Goal: Transaction & Acquisition: Purchase product/service

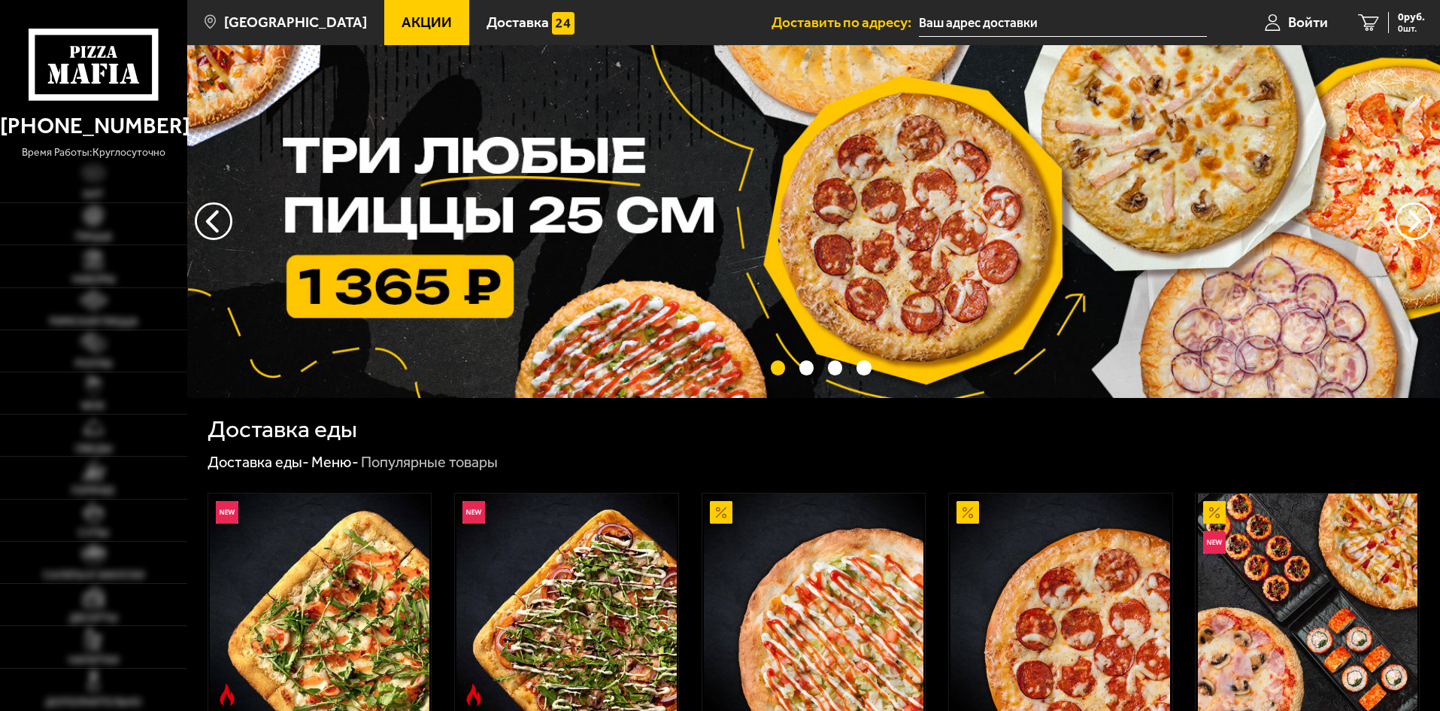
type input "[STREET_ADDRESS]"
click at [417, 25] on span "Акции" at bounding box center [427, 22] width 50 height 14
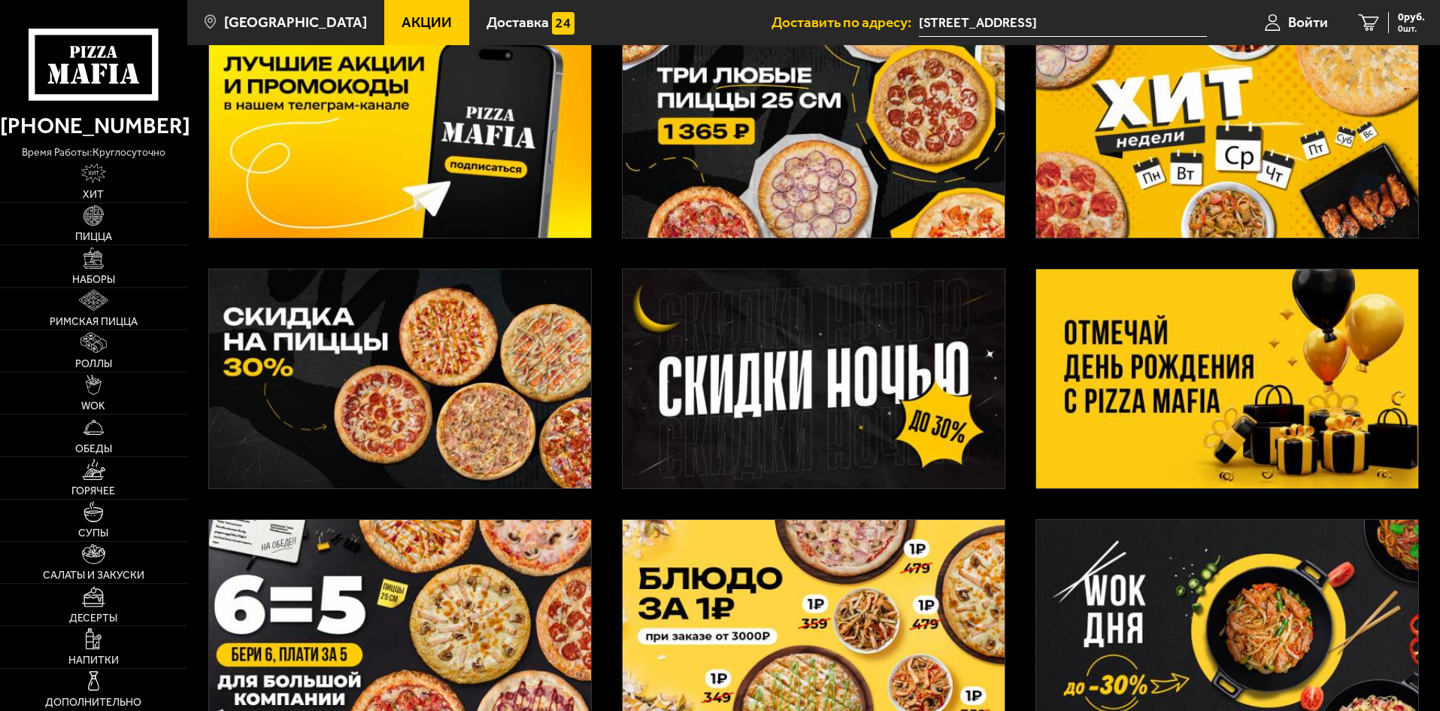
scroll to position [150, 0]
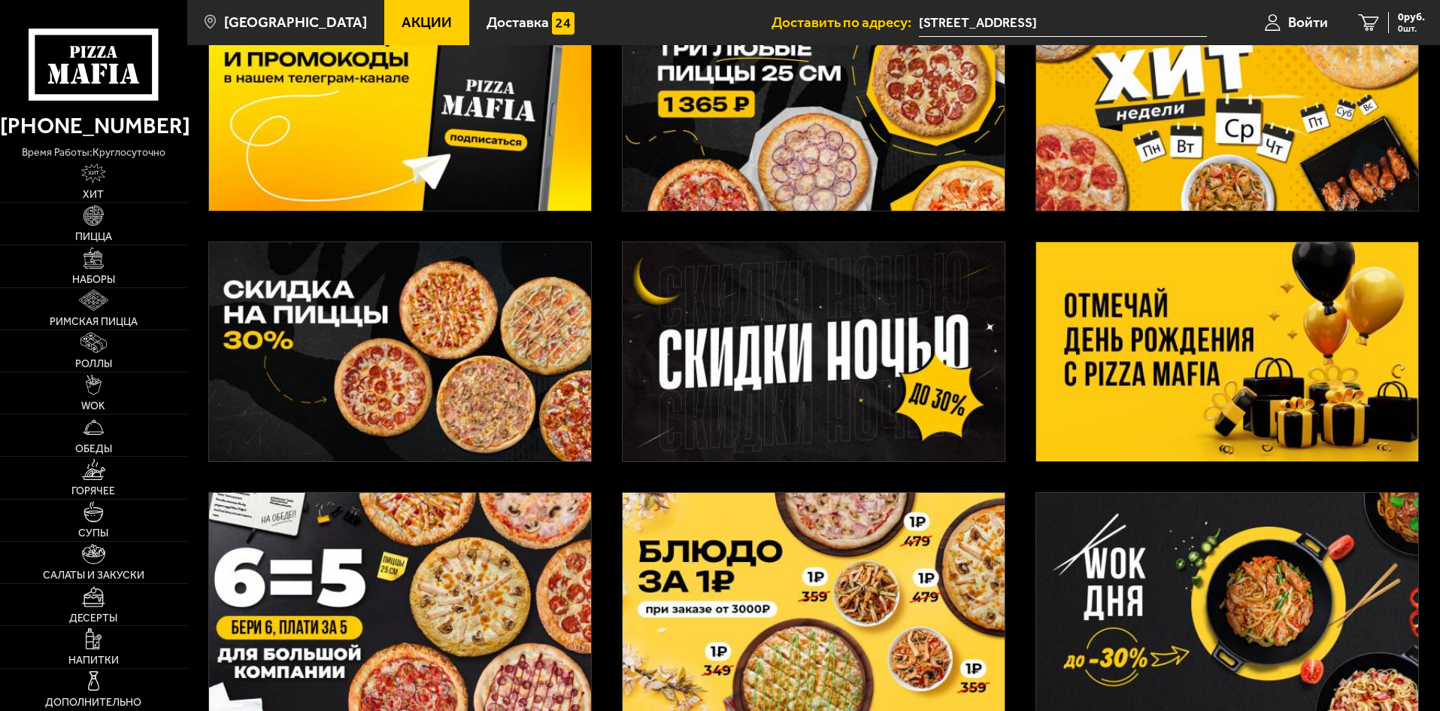
click at [718, 295] on img at bounding box center [814, 351] width 382 height 219
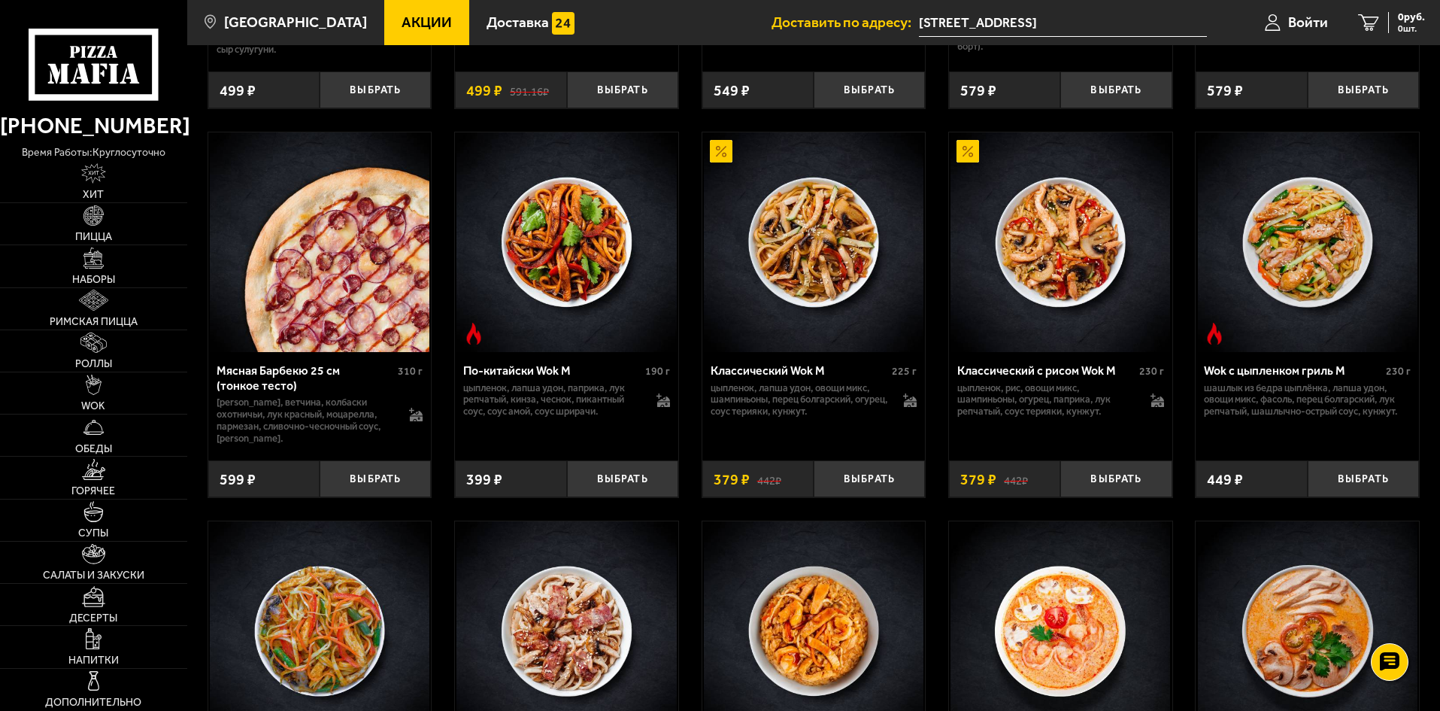
scroll to position [1203, 0]
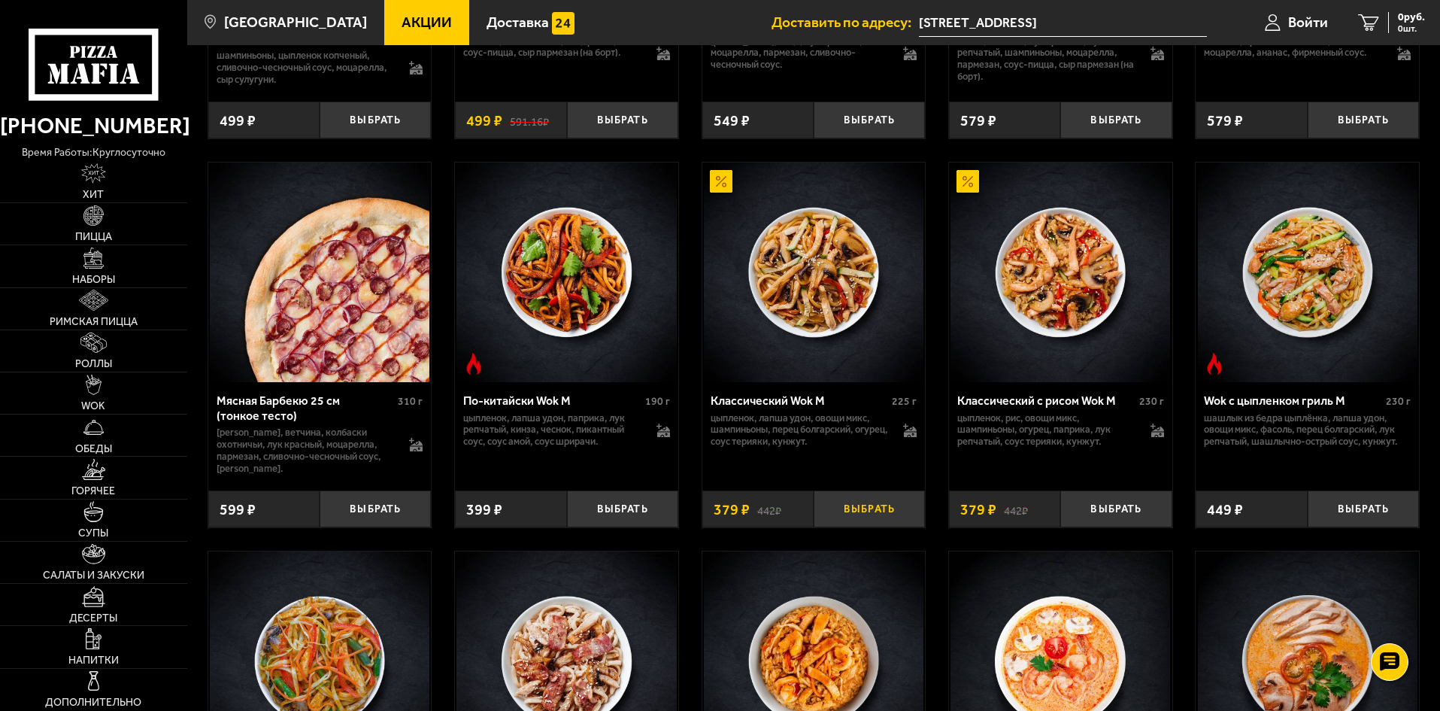
click at [882, 509] on button "Выбрать" at bounding box center [869, 508] width 111 height 37
click at [1394, 21] on span "379 руб." at bounding box center [1405, 17] width 39 height 11
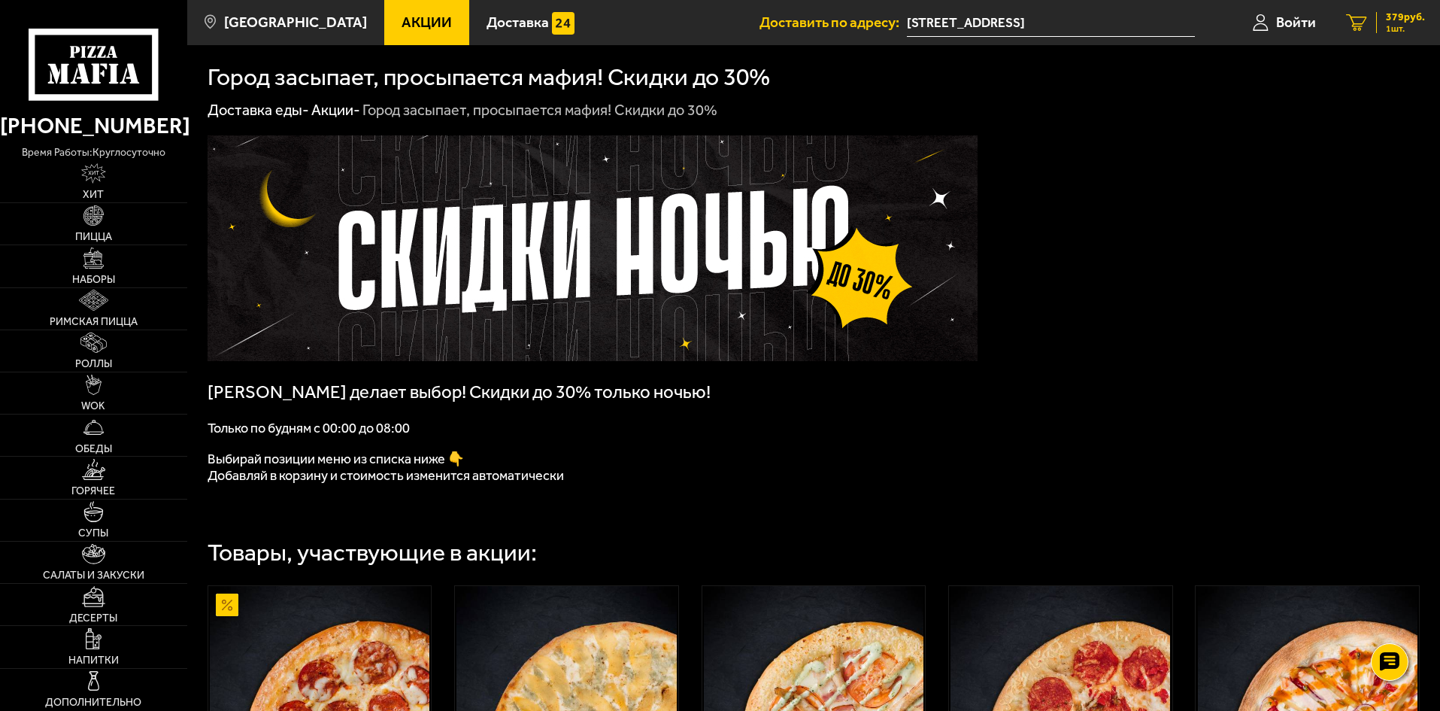
click at [1401, 29] on span "1 шт." at bounding box center [1405, 28] width 39 height 9
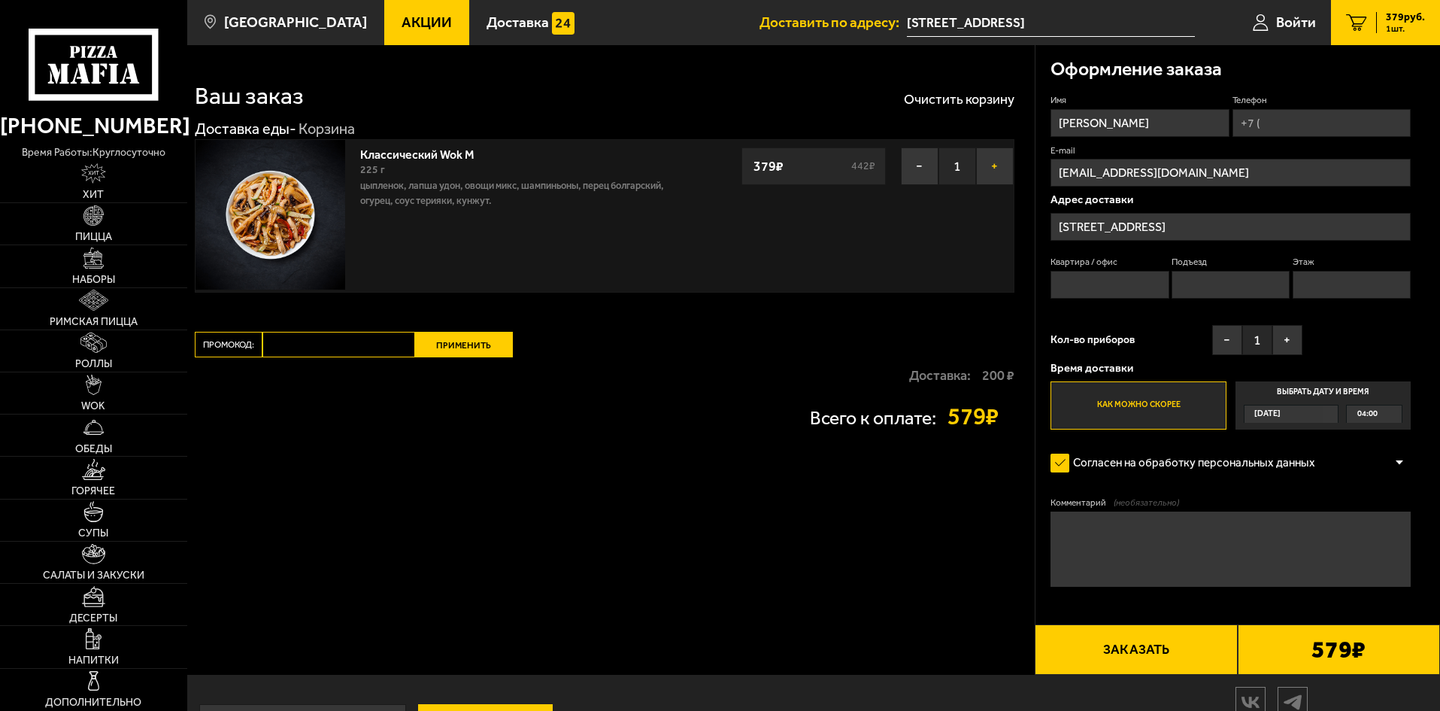
click at [996, 163] on button "+" at bounding box center [995, 166] width 38 height 38
click at [987, 170] on button "+" at bounding box center [995, 166] width 38 height 38
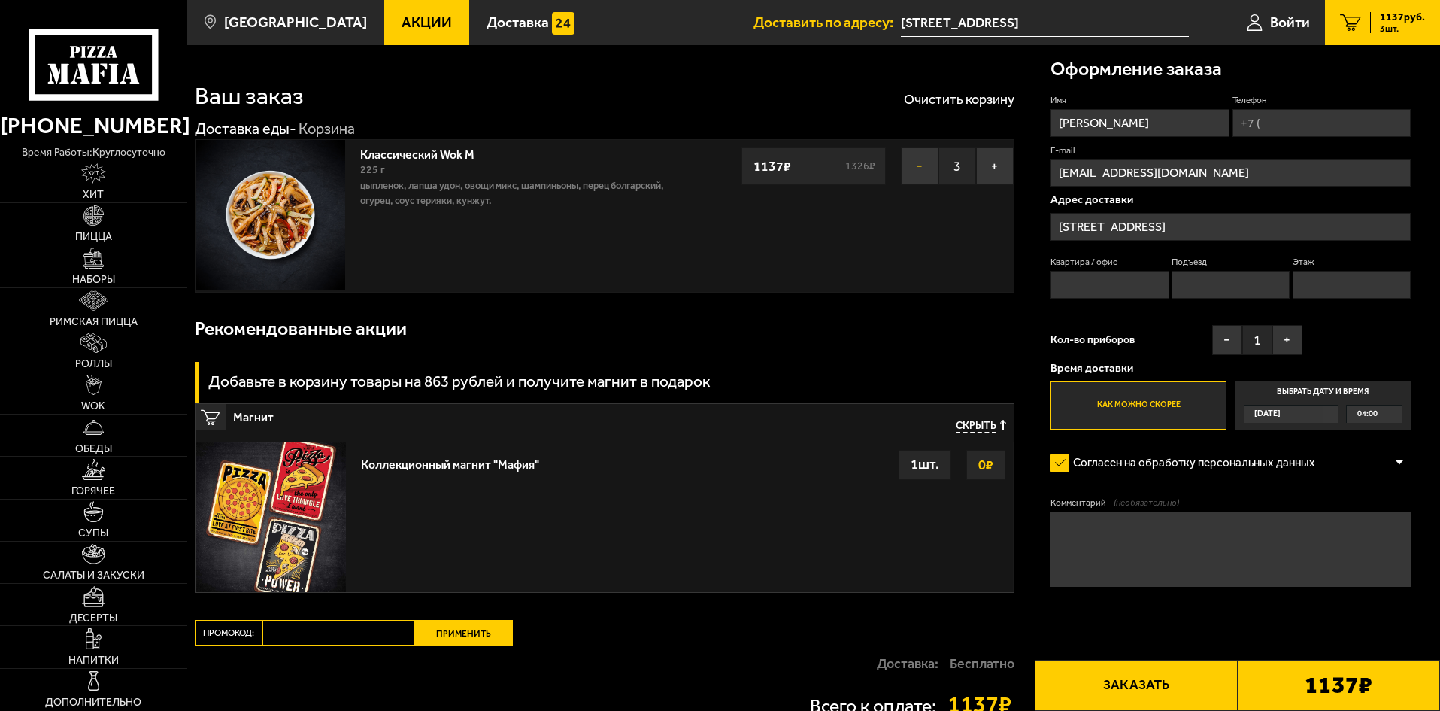
click at [909, 165] on button "−" at bounding box center [920, 166] width 38 height 38
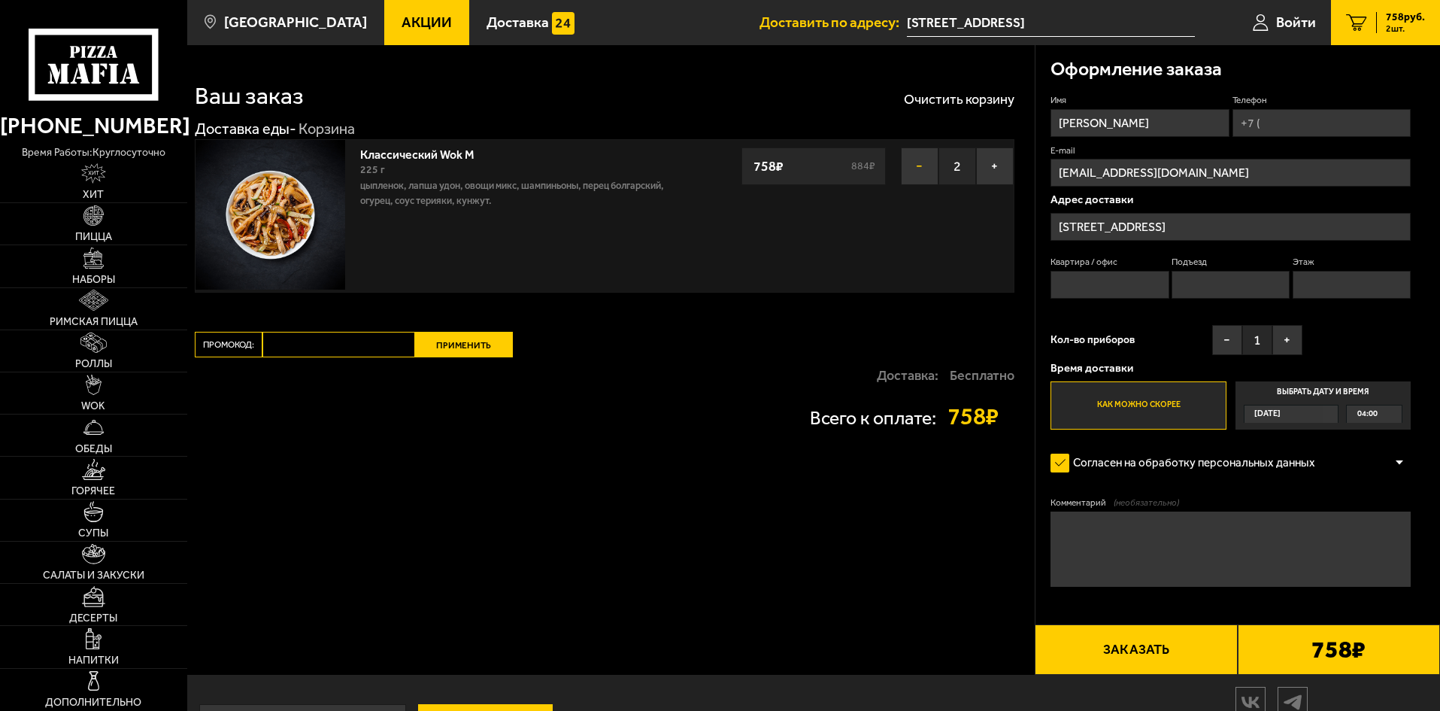
click at [909, 165] on button "−" at bounding box center [920, 166] width 38 height 38
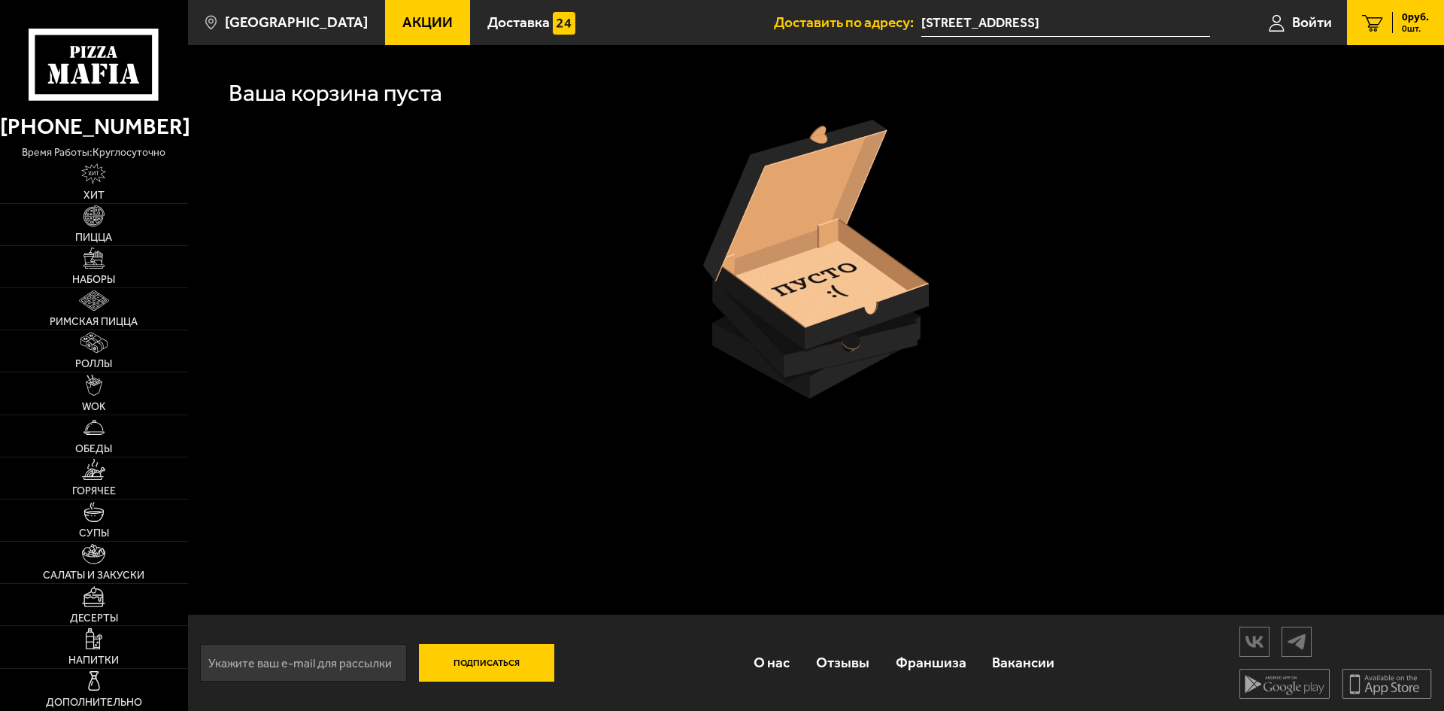
click at [429, 41] on link "Акции" at bounding box center [427, 22] width 85 height 45
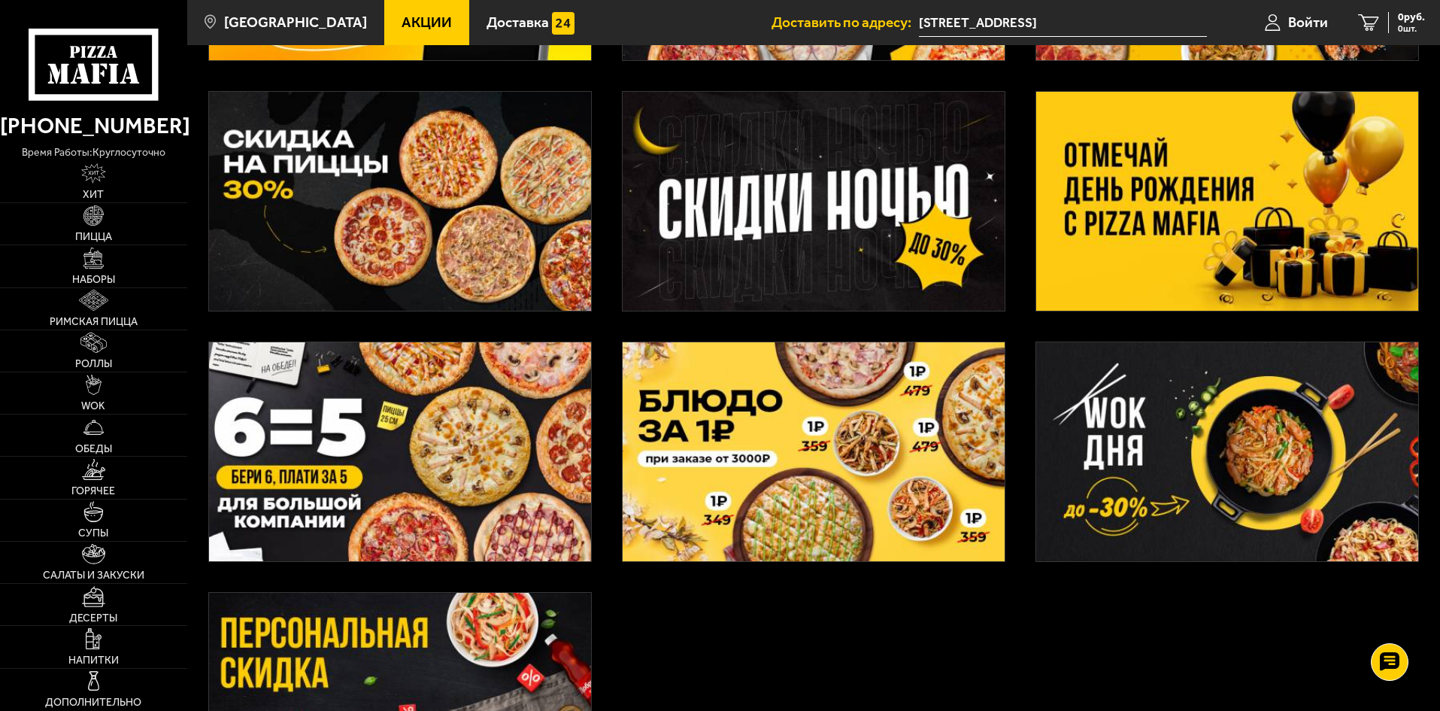
click at [824, 244] on img at bounding box center [814, 201] width 382 height 219
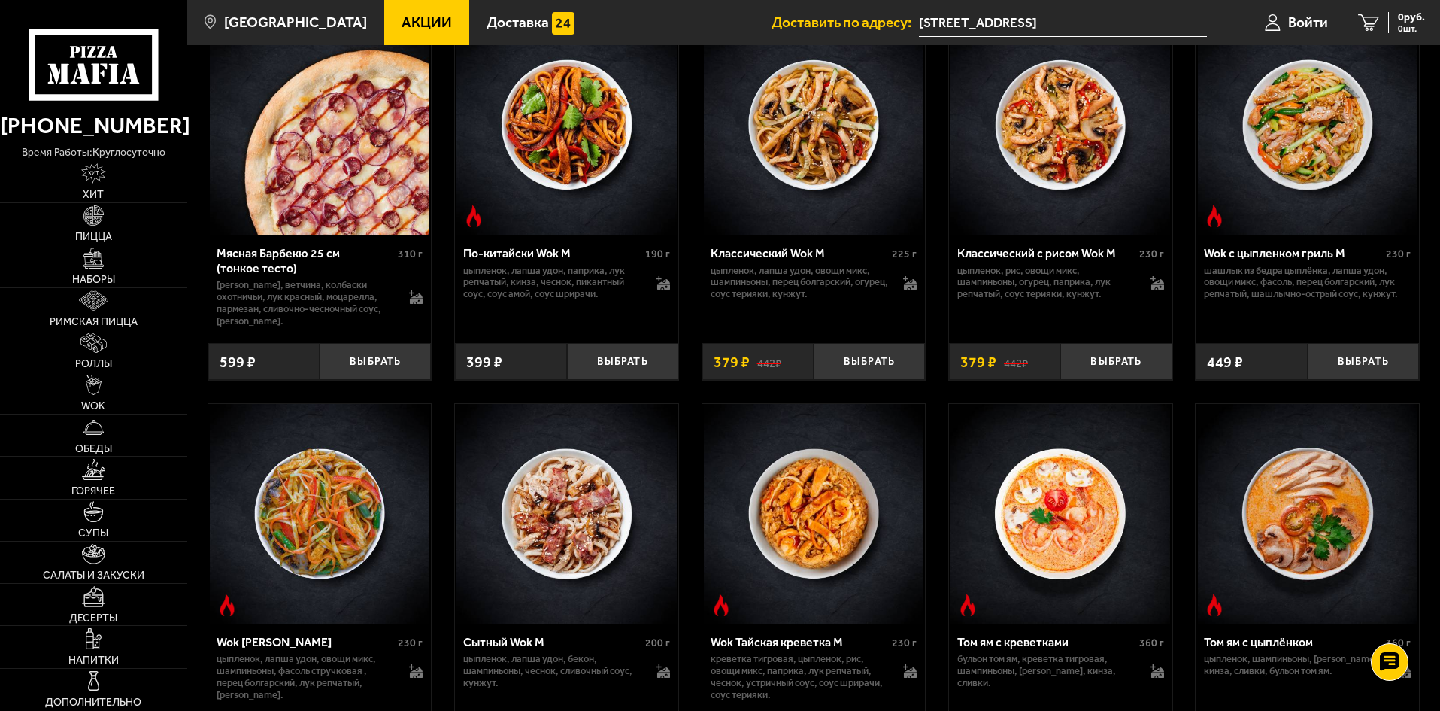
scroll to position [1567, 0]
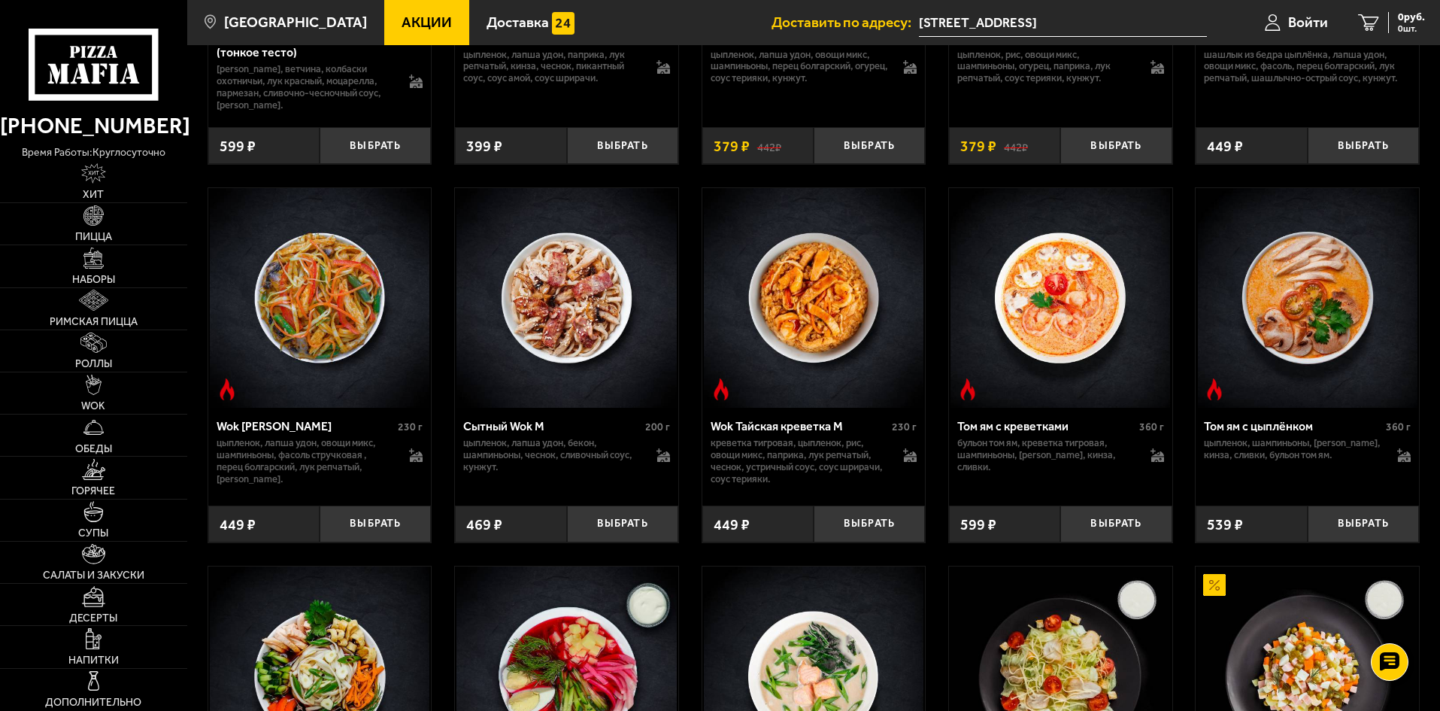
click at [514, 432] on div "Сытный Wok M" at bounding box center [552, 426] width 178 height 14
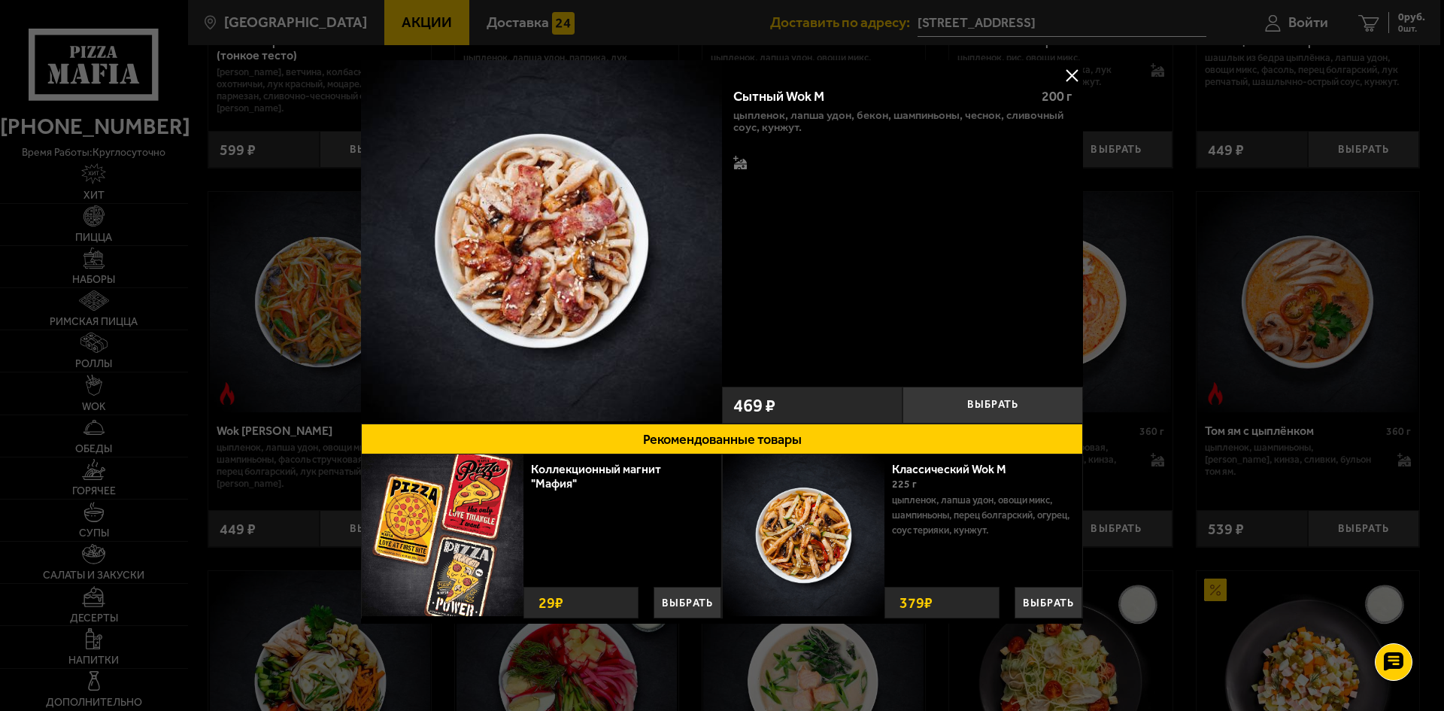
click at [1137, 238] on div at bounding box center [722, 355] width 1444 height 711
